Goal: Transaction & Acquisition: Purchase product/service

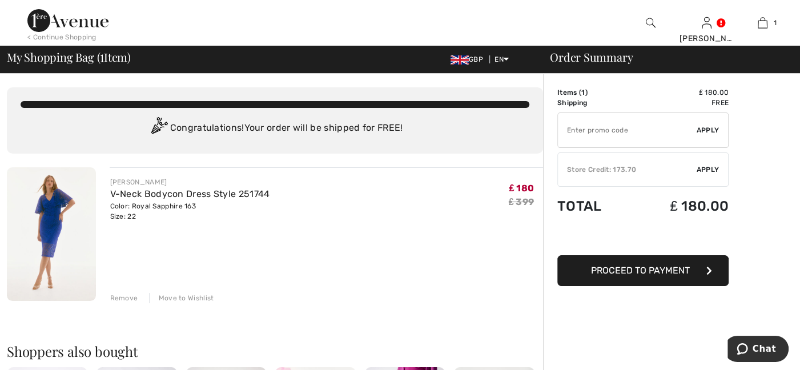
click at [645, 274] on span "Proceed to Payment" at bounding box center [640, 270] width 99 height 11
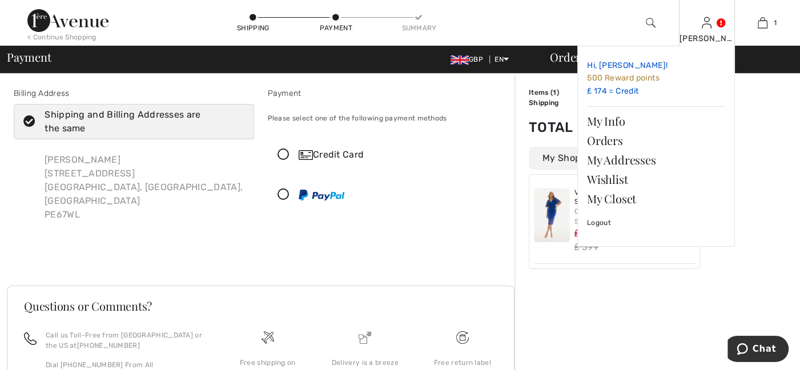
click at [609, 92] on link "Hi, Carol! 500 Reward points ₤ 174 = Credit" at bounding box center [656, 78] width 138 height 46
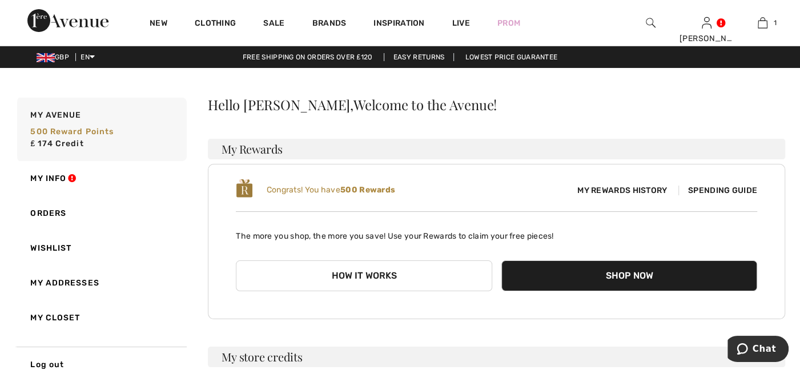
click at [649, 192] on span "My Rewards History" at bounding box center [622, 190] width 108 height 12
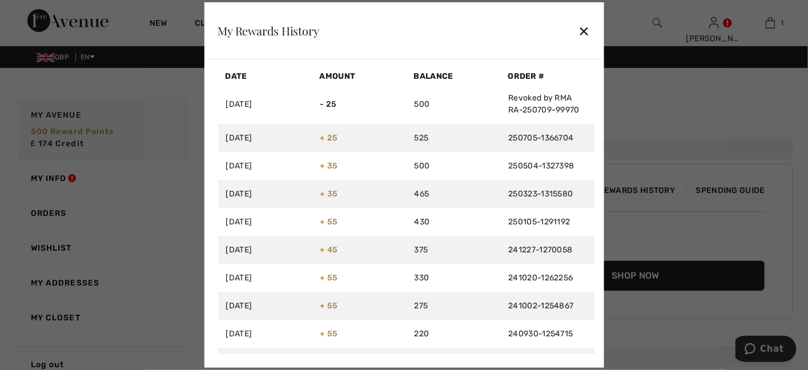
click at [584, 30] on div "✕" at bounding box center [584, 31] width 12 height 24
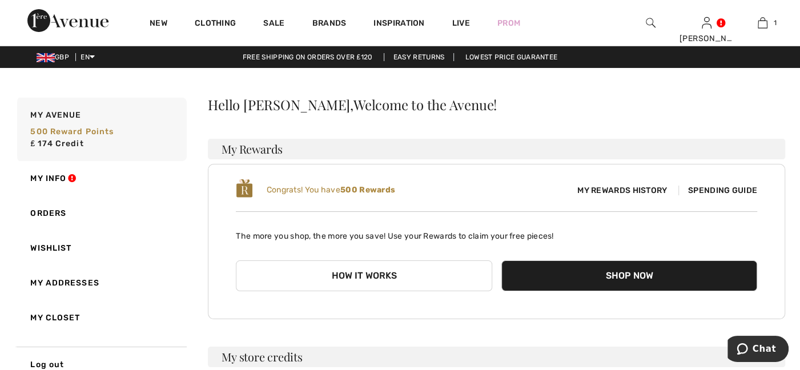
click at [642, 188] on span "My Rewards History" at bounding box center [622, 190] width 108 height 12
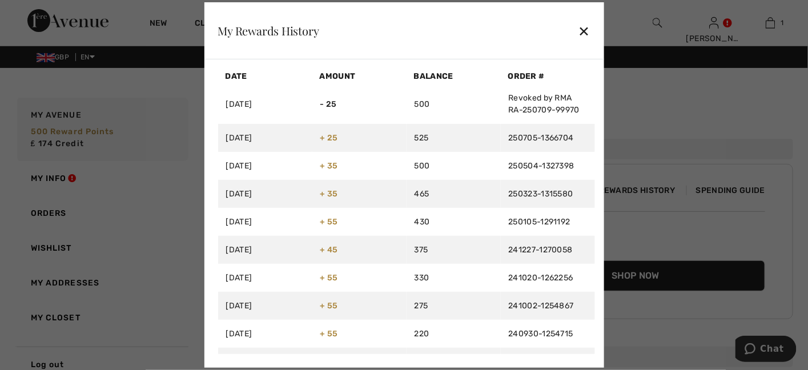
click at [585, 33] on div "✕" at bounding box center [584, 31] width 12 height 24
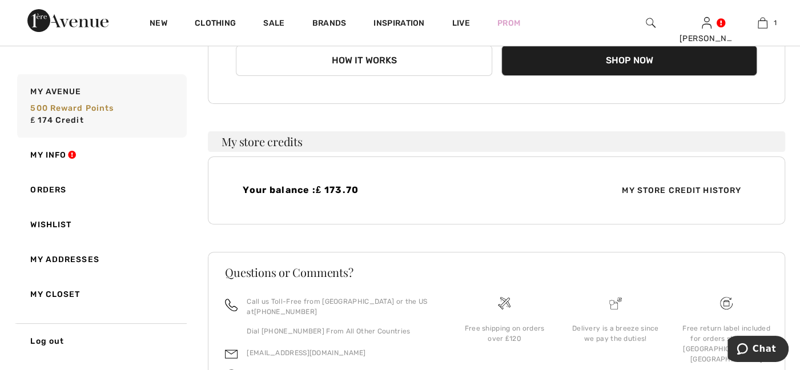
scroll to position [228, 0]
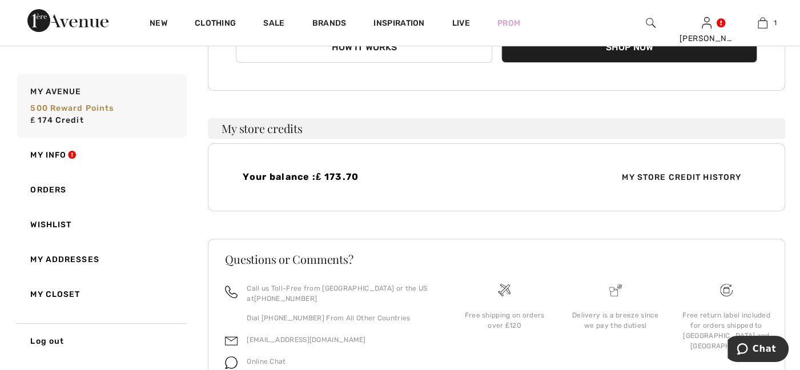
click at [668, 175] on span "My Store Credit History" at bounding box center [682, 177] width 138 height 12
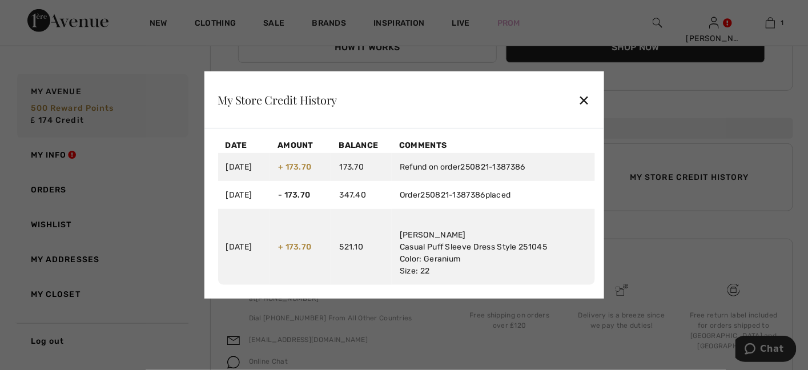
click at [584, 100] on div "✕" at bounding box center [584, 100] width 12 height 24
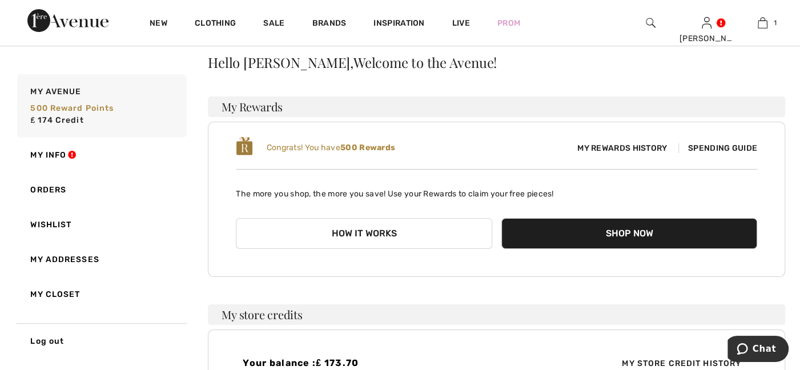
scroll to position [9, 0]
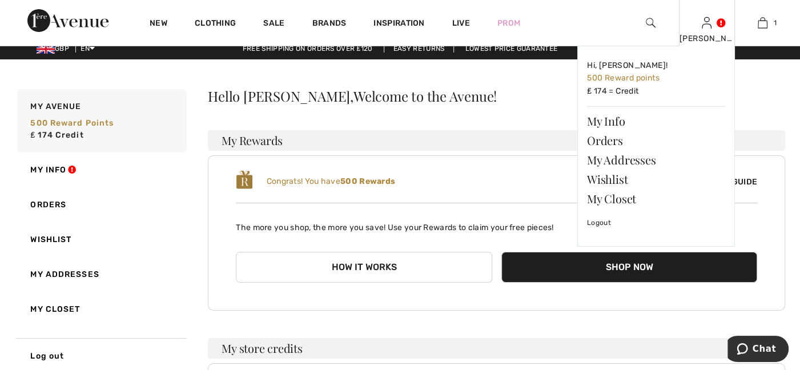
click at [707, 27] on img at bounding box center [707, 23] width 10 height 14
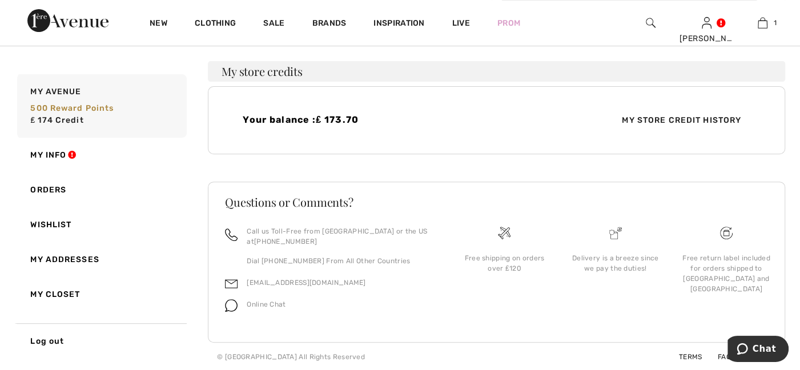
scroll to position [160, 0]
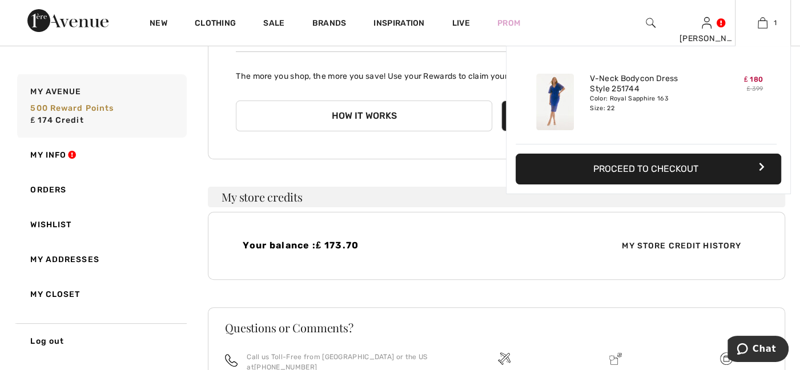
click at [696, 169] on button "Proceed to Checkout" at bounding box center [649, 169] width 266 height 31
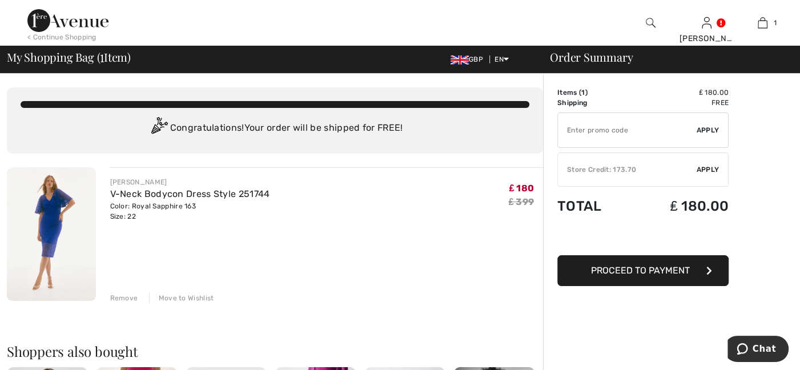
click at [711, 167] on span "Apply" at bounding box center [708, 169] width 23 height 10
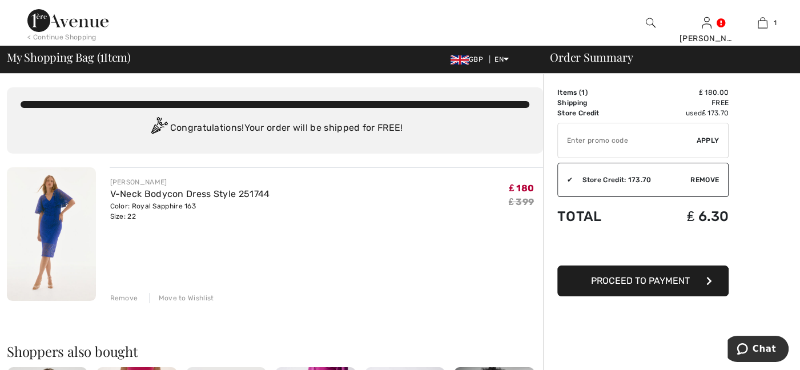
click at [693, 280] on button "Proceed to Payment" at bounding box center [642, 281] width 171 height 31
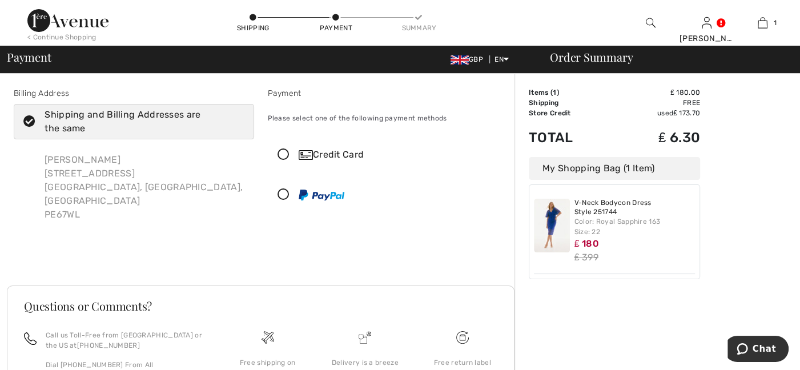
click at [286, 153] on icon at bounding box center [283, 155] width 30 height 12
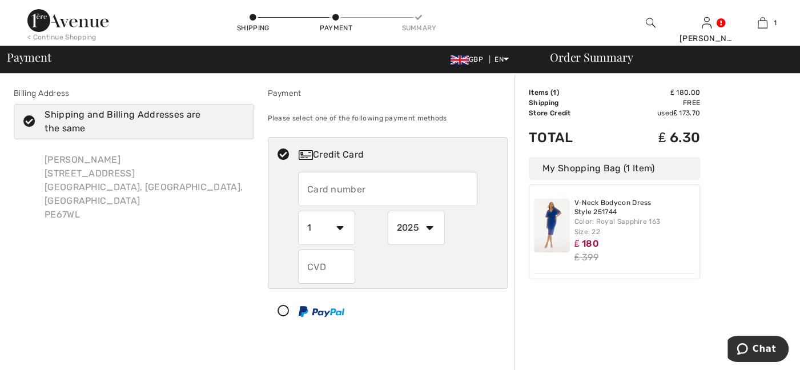
click at [330, 189] on input "text" at bounding box center [387, 189] width 179 height 34
type input "[CREDIT_CARD_NUMBER]"
select select "8"
select select "2029"
type input "336"
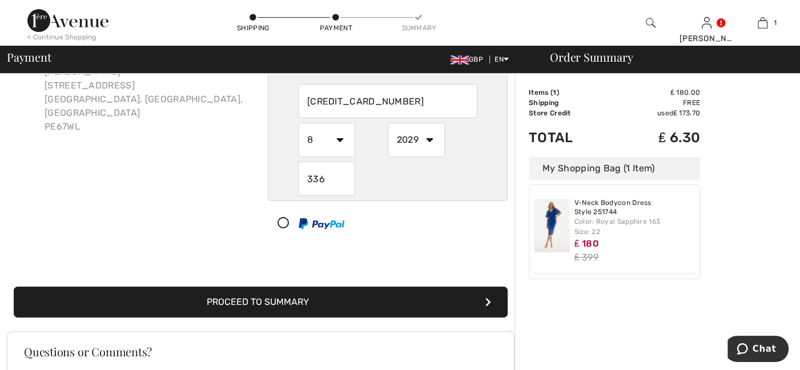
scroll to position [93, 0]
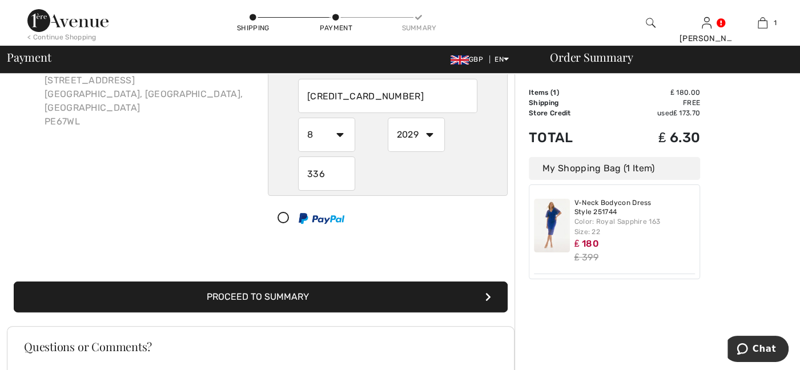
click at [316, 292] on button "Proceed to Summary" at bounding box center [261, 297] width 494 height 31
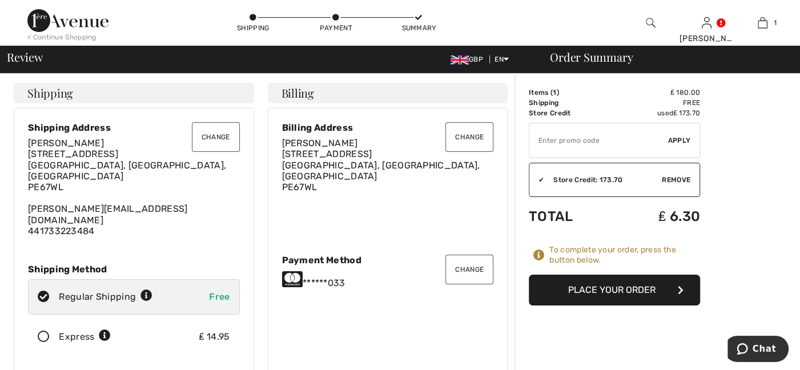
click at [585, 287] on button "Place Your Order" at bounding box center [614, 290] width 171 height 31
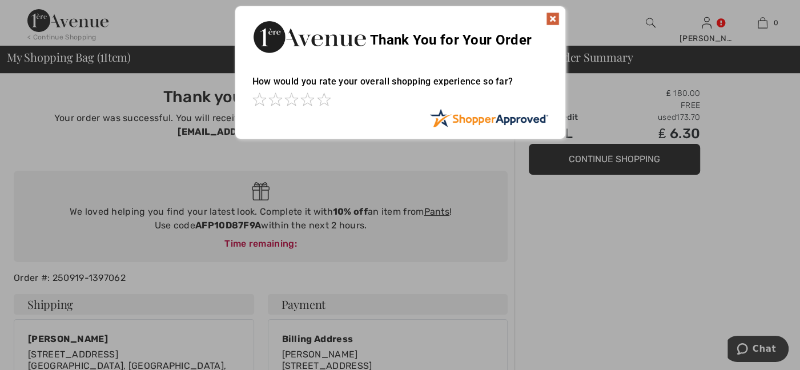
click at [551, 17] on img at bounding box center [553, 19] width 14 height 14
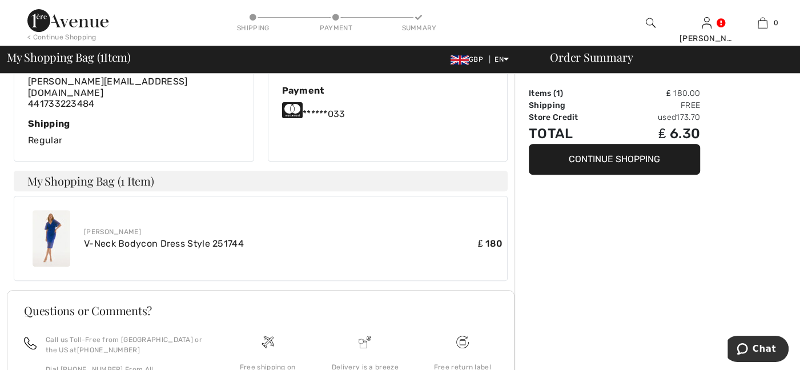
scroll to position [330, 0]
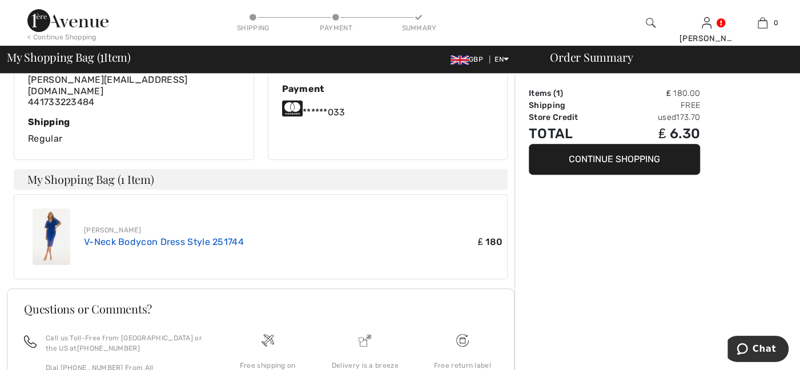
click at [183, 236] on link "V-Neck Bodycon Dress Style 251744" at bounding box center [164, 241] width 160 height 11
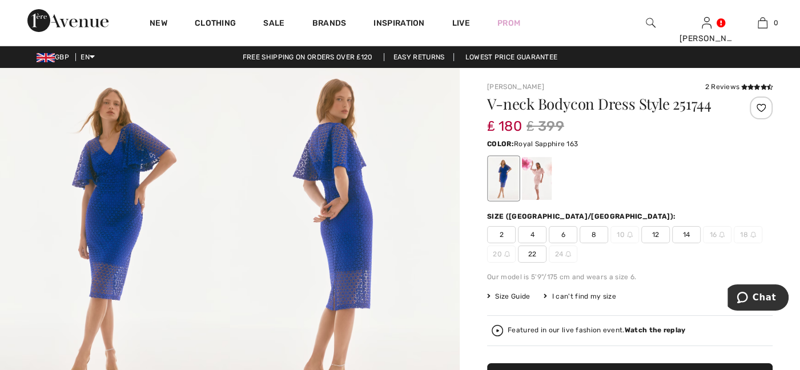
click at [118, 209] on img at bounding box center [115, 240] width 230 height 344
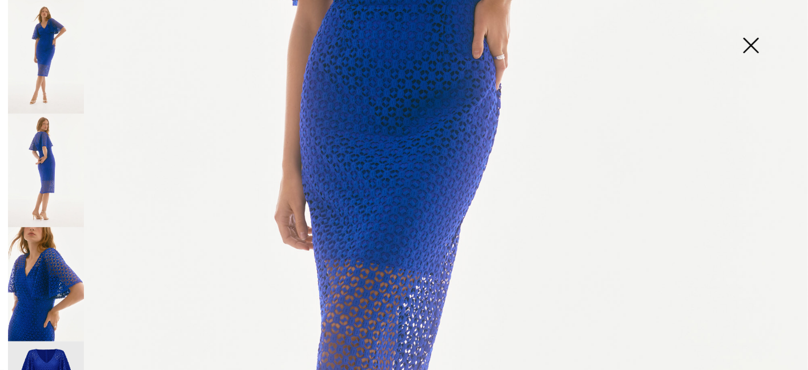
scroll to position [435, 0]
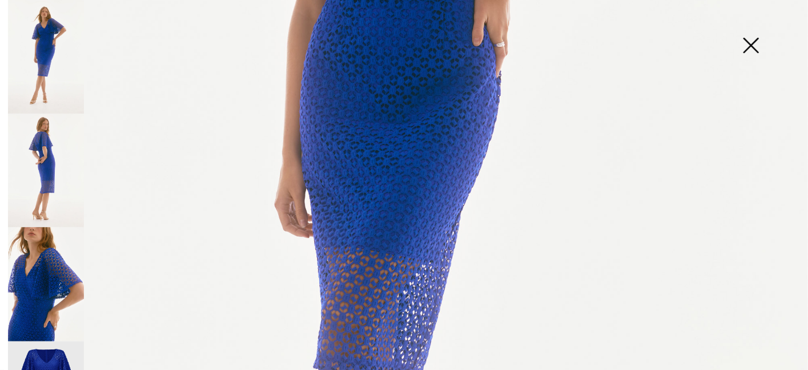
click at [58, 65] on img at bounding box center [46, 57] width 76 height 114
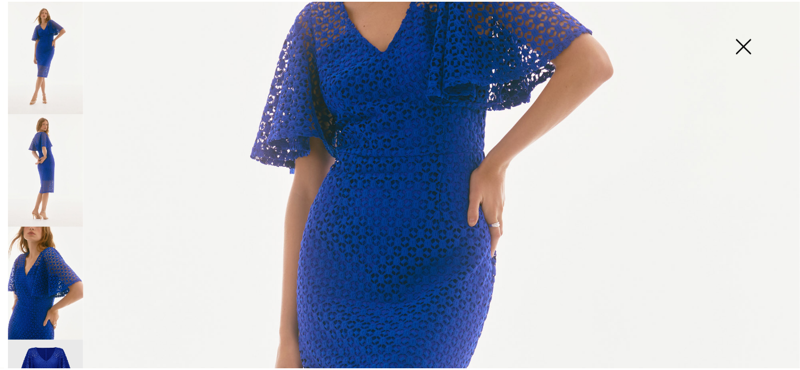
scroll to position [241, 0]
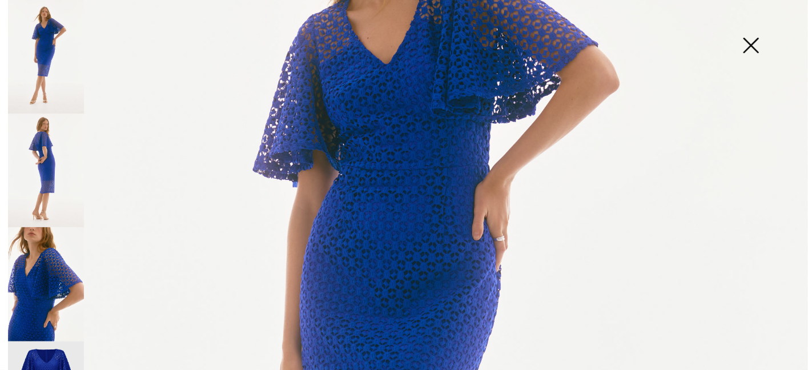
click at [744, 37] on img at bounding box center [751, 46] width 57 height 59
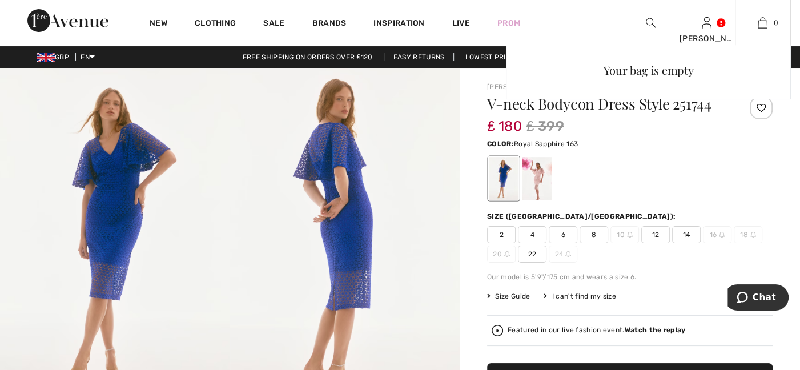
click at [544, 173] on div "Your bag is empty" at bounding box center [648, 147] width 285 height 203
click at [536, 174] on div "Your bag is empty" at bounding box center [648, 147] width 285 height 203
click at [537, 162] on div "Your bag is empty" at bounding box center [648, 147] width 285 height 203
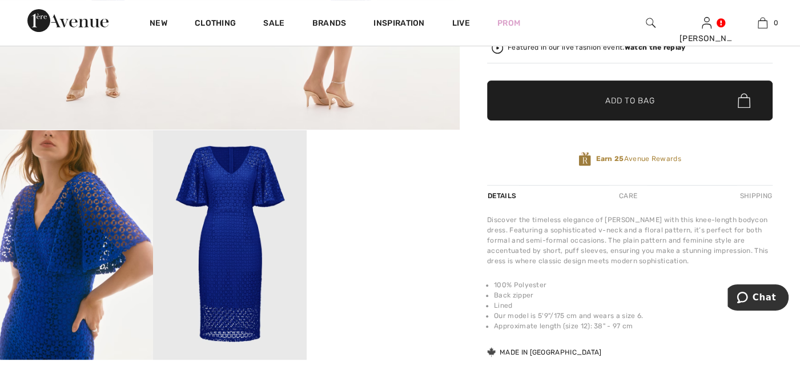
scroll to position [334, 0]
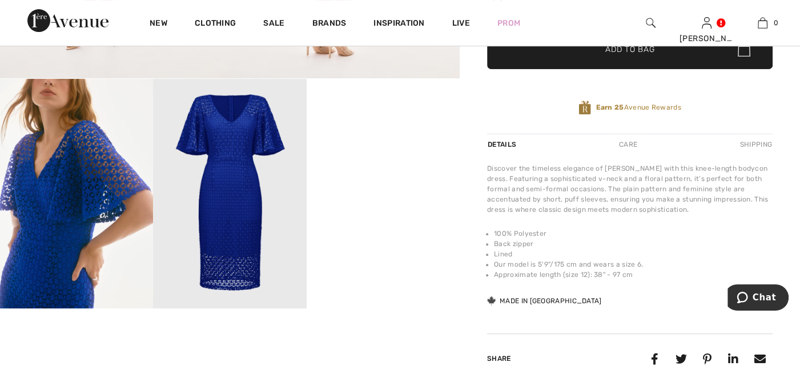
click at [374, 155] on video "Your browser does not support the video tag." at bounding box center [383, 117] width 153 height 77
